Goal: Transaction & Acquisition: Subscribe to service/newsletter

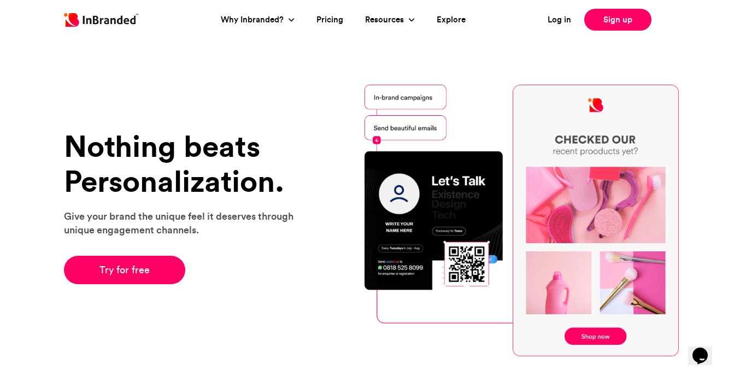
click at [714, 142] on div "Nothing beats Personalization. Give your brand the unique feel it deserves thro…" at bounding box center [367, 220] width 734 height 381
click at [144, 272] on link "Try for free" at bounding box center [125, 270] width 122 height 28
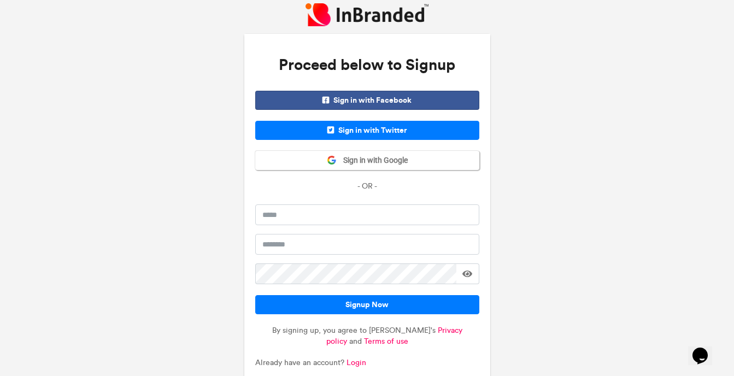
click at [653, 186] on div "Proceed below to Signup Sign in with Facebook Sign in with Twitter Sign in with…" at bounding box center [367, 198] width 734 height 397
click at [333, 216] on input "email" at bounding box center [367, 214] width 224 height 21
type input "*"
click at [343, 162] on span "Sign in with Google" at bounding box center [372, 160] width 71 height 11
